Goal: Task Accomplishment & Management: Use online tool/utility

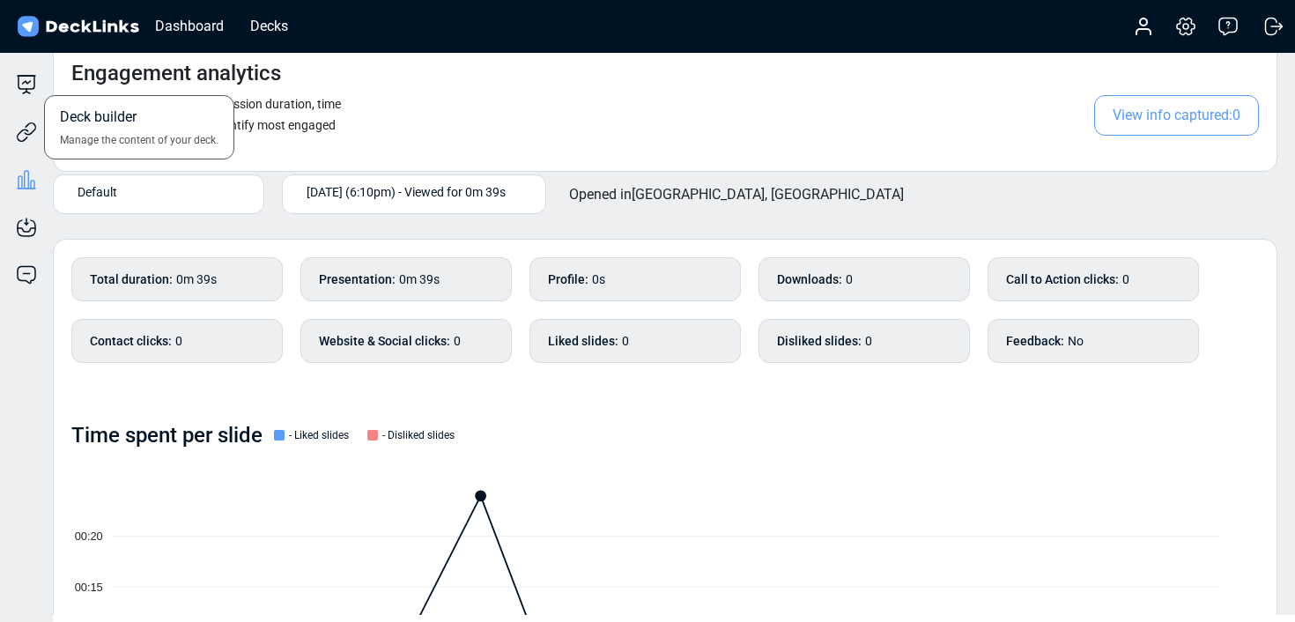
click at [14, 82] on div "Deck builder Manage the content of your deck." at bounding box center [26, 84] width 53 height 21
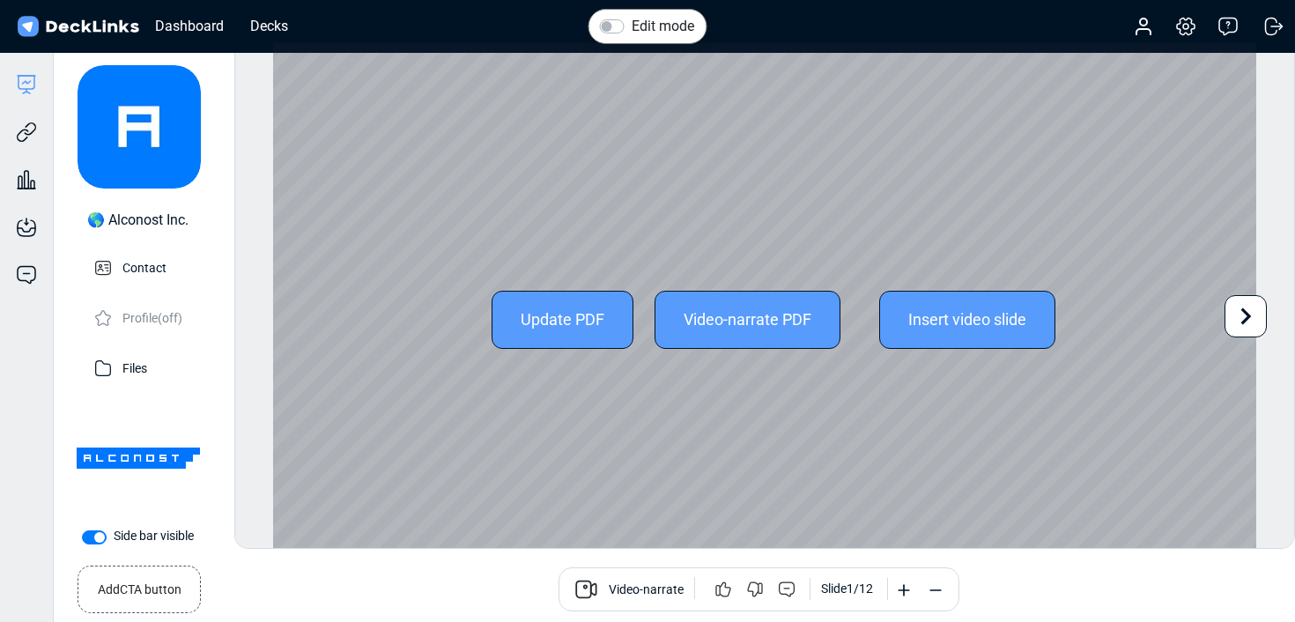
click at [1248, 328] on icon at bounding box center [1245, 316] width 33 height 33
click at [1250, 324] on icon at bounding box center [1245, 316] width 33 height 33
click at [1247, 323] on icon at bounding box center [1245, 316] width 33 height 33
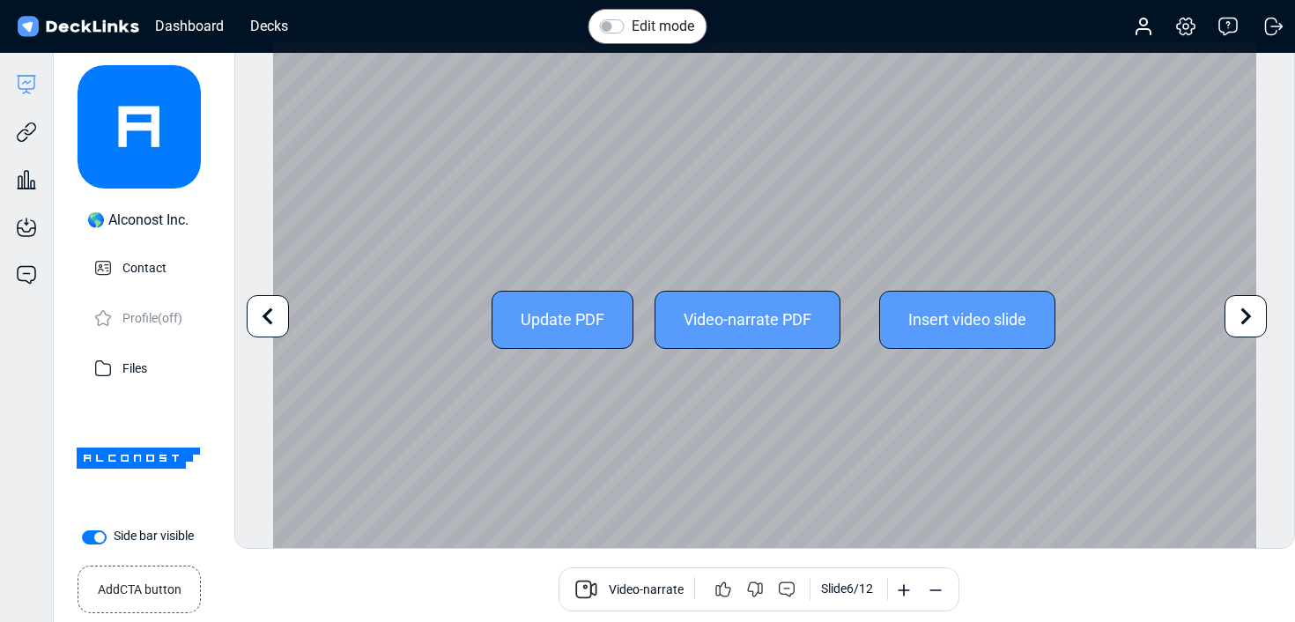
click at [1247, 323] on icon at bounding box center [1245, 316] width 33 height 33
click at [1235, 323] on icon at bounding box center [1245, 316] width 33 height 33
click at [1236, 323] on icon at bounding box center [1245, 316] width 33 height 33
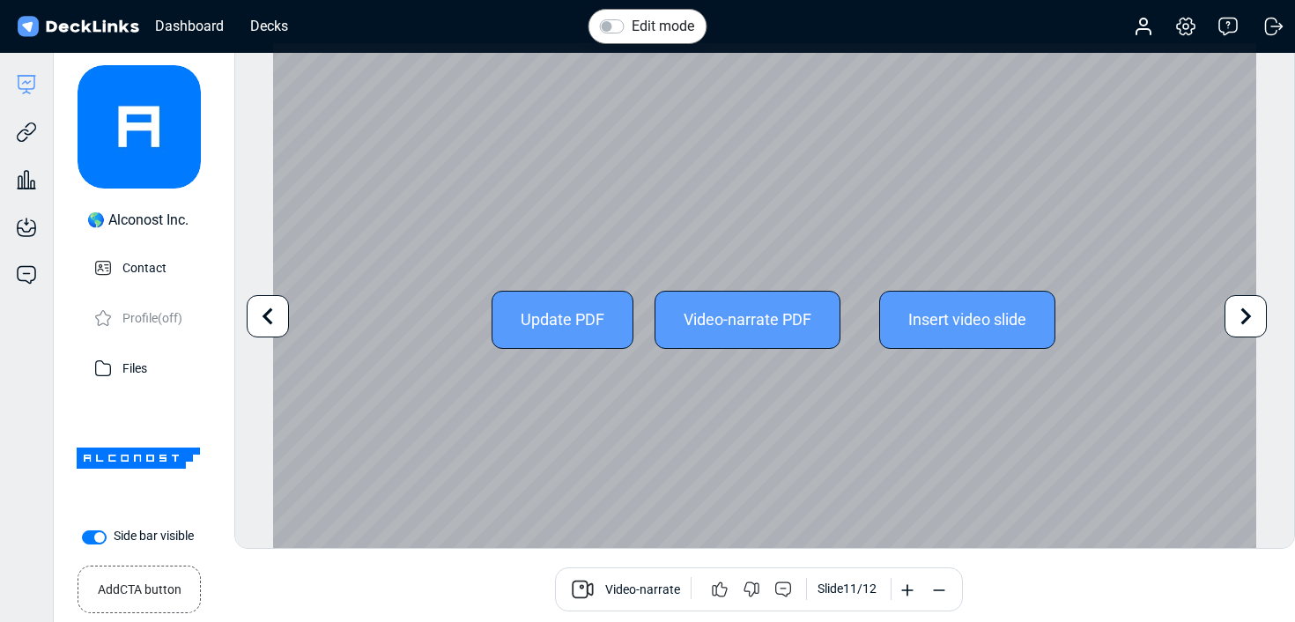
click at [1236, 323] on icon at bounding box center [1245, 316] width 33 height 33
click at [1236, 323] on div "Update PDF Video-narrate PDF Insert video slide" at bounding box center [765, 319] width 984 height 553
